Goal: Information Seeking & Learning: Learn about a topic

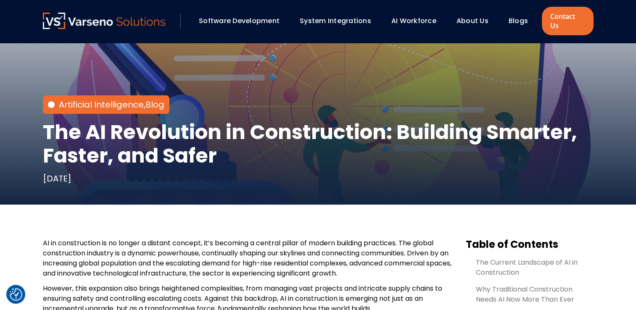
scroll to position [126, 0]
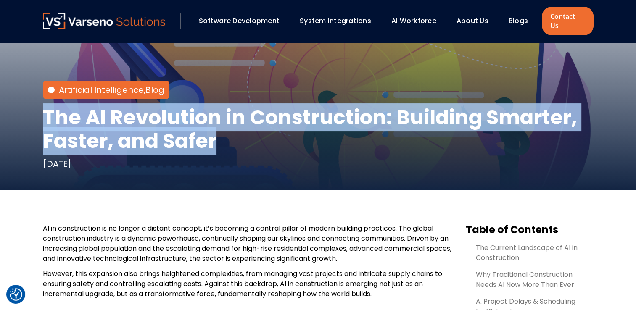
drag, startPoint x: 38, startPoint y: 106, endPoint x: 217, endPoint y: 133, distance: 180.4
click at [217, 133] on div "Artificial Intelligence , Blog The AI Revolution in Construction: Building Smar…" at bounding box center [318, 53] width 568 height 273
copy h1 "The AI Revolution in Construction: Building Smarter, Faster, and Safer"
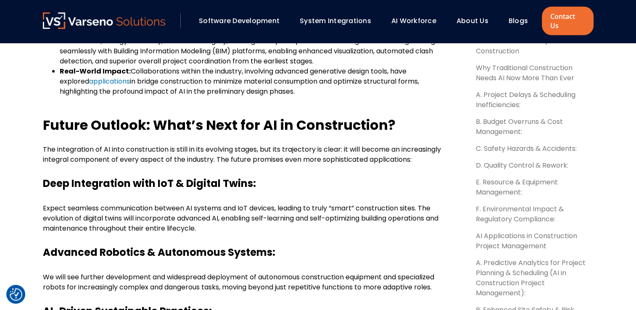
scroll to position [2076, 0]
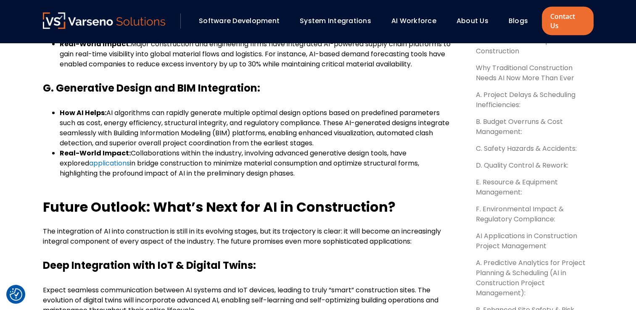
click at [519, 16] on link "Blogs" at bounding box center [518, 21] width 19 height 10
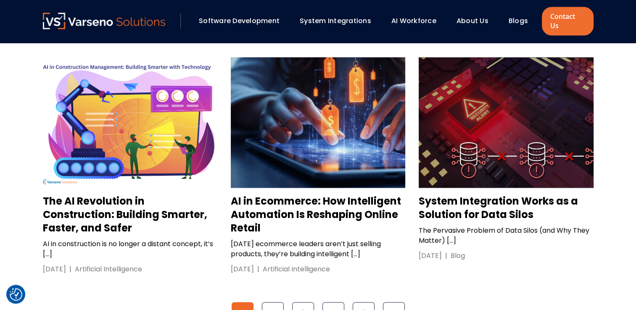
scroll to position [1346, 0]
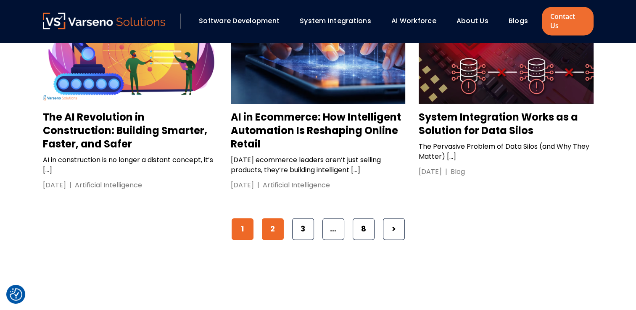
click at [271, 218] on link "2" at bounding box center [273, 229] width 22 height 22
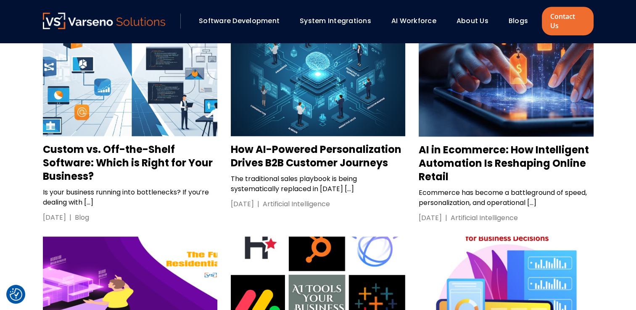
scroll to position [799, 0]
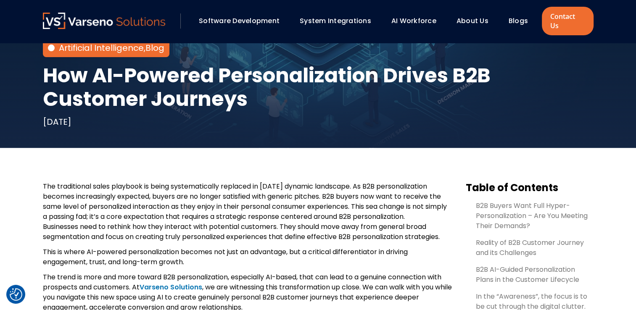
scroll to position [294, 0]
